Goal: Find specific fact: Find specific fact

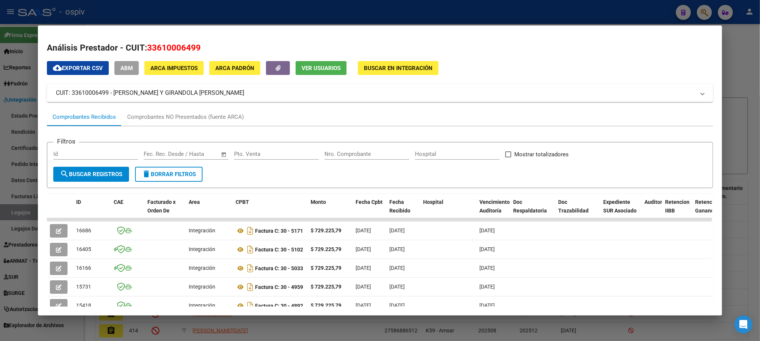
scroll to position [147, 0]
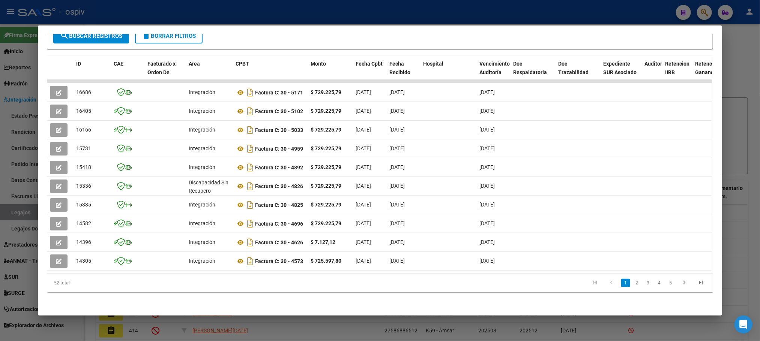
drag, startPoint x: 634, startPoint y: 12, endPoint x: 656, endPoint y: 7, distance: 23.1
click at [636, 11] on div at bounding box center [380, 170] width 760 height 341
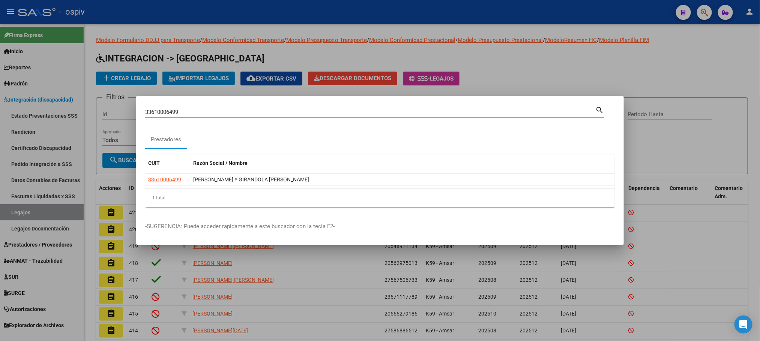
click at [705, 13] on div at bounding box center [380, 170] width 760 height 341
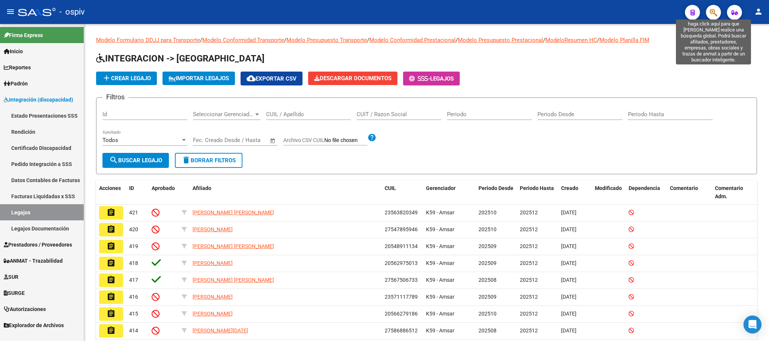
click at [716, 11] on icon "button" at bounding box center [713, 12] width 8 height 9
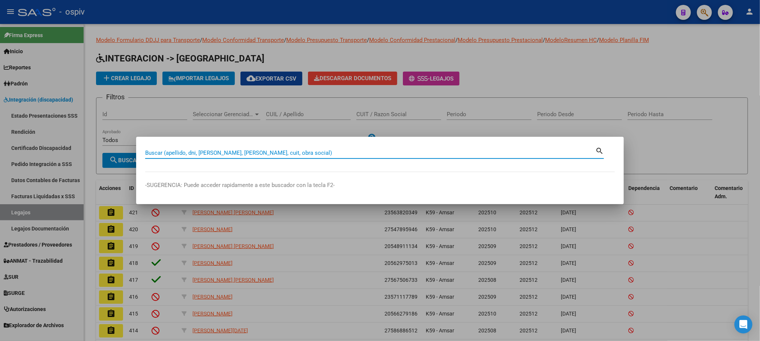
click at [299, 152] on input "Buscar (apellido, dni, [PERSON_NAME], [PERSON_NAME], cuit, obra social)" at bounding box center [370, 153] width 450 height 7
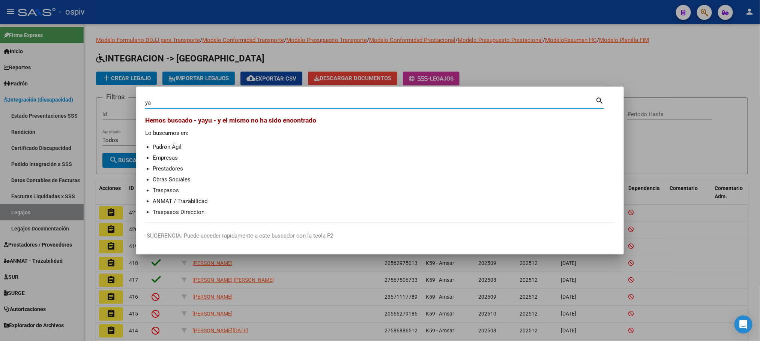
type input "y"
type input "rayun"
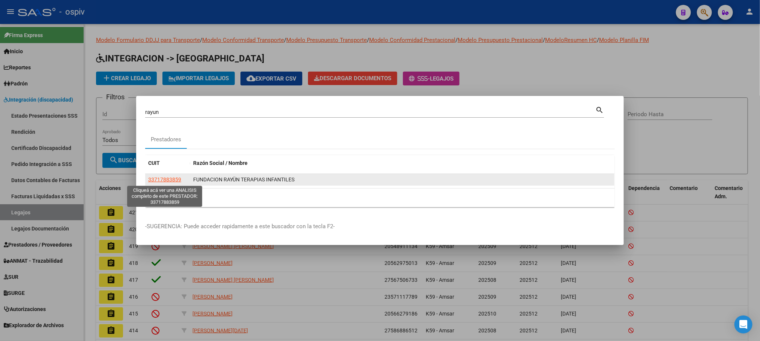
click at [170, 182] on span "33717883859" at bounding box center [164, 180] width 33 height 6
type textarea "33717883859"
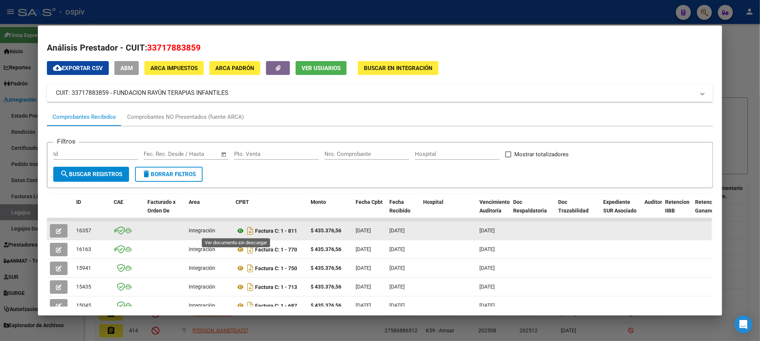
click at [236, 231] on icon at bounding box center [241, 231] width 10 height 9
